Goal: Task Accomplishment & Management: Use online tool/utility

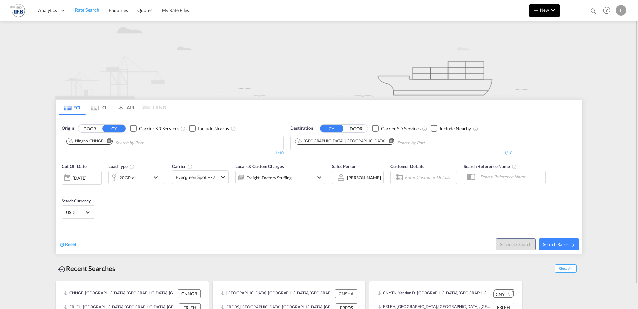
click at [556, 10] on md-icon "icon-chevron-down" at bounding box center [553, 10] width 8 height 8
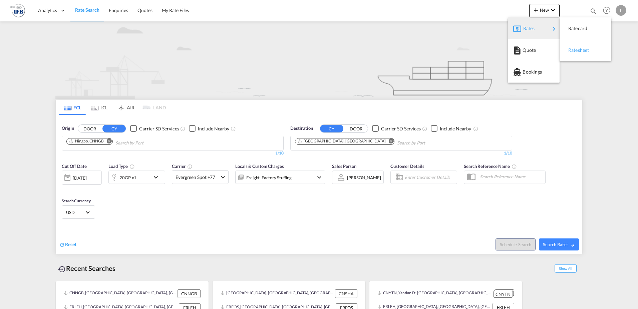
click at [576, 48] on span "Ratesheet" at bounding box center [572, 49] width 7 height 13
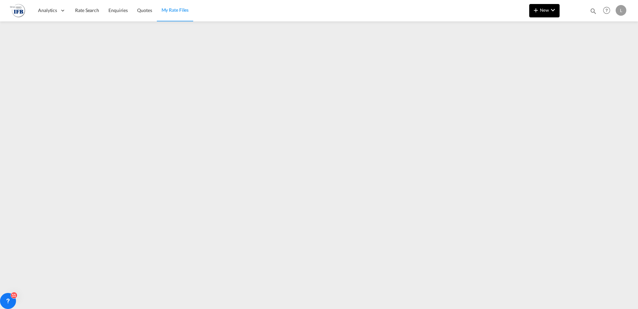
click at [554, 9] on md-icon "icon-chevron-down" at bounding box center [553, 10] width 8 height 8
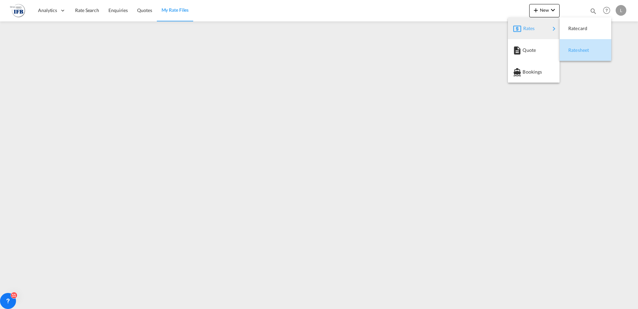
click at [576, 49] on span "Ratesheet" at bounding box center [572, 49] width 7 height 13
